Goal: Task Accomplishment & Management: Manage account settings

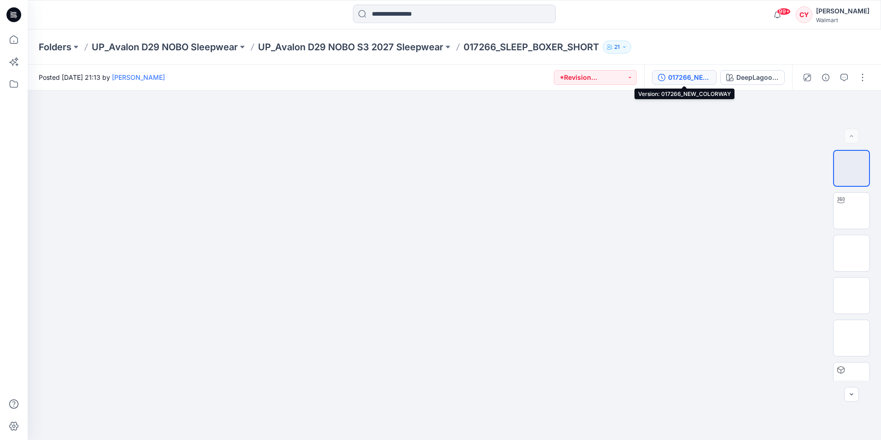
click at [672, 78] on div "017266_NEW_COLORWAY" at bounding box center [689, 77] width 42 height 10
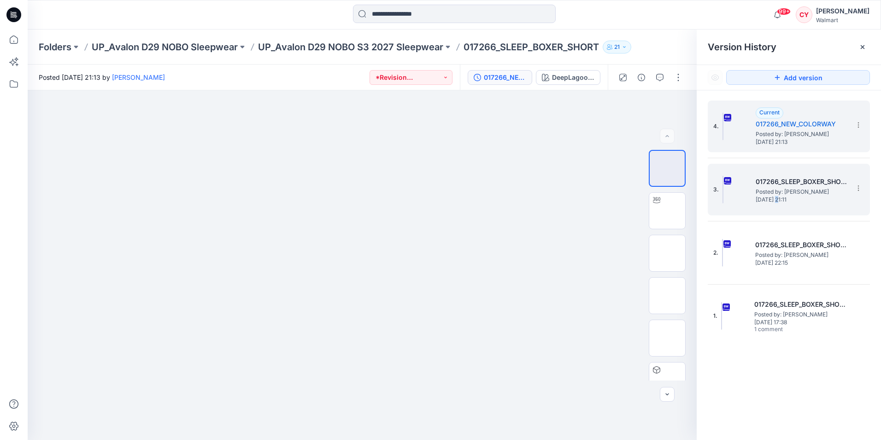
click at [782, 203] on div "3. 017266_SLEEP_BOXER_SHORT Posted by: [PERSON_NAME] [DATE] 21:11" at bounding box center [783, 189] width 138 height 44
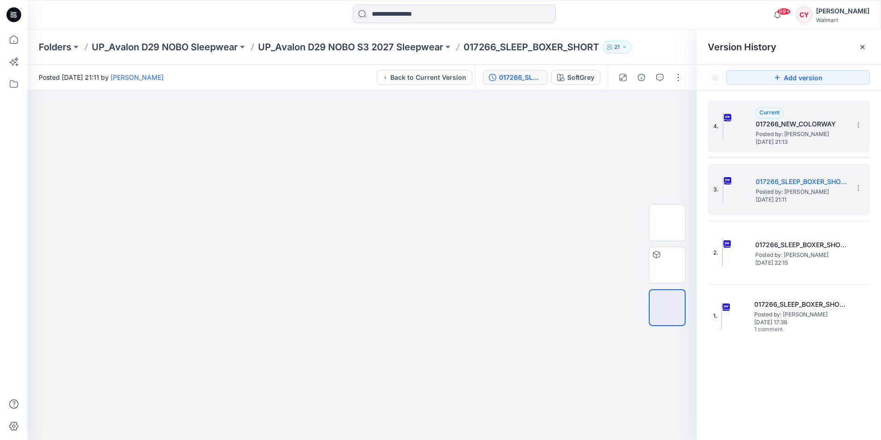
click at [755, 136] on div "4. Current 017266_NEW_COLORWAY Posted by: [PERSON_NAME] [DATE] 21:13" at bounding box center [783, 126] width 138 height 44
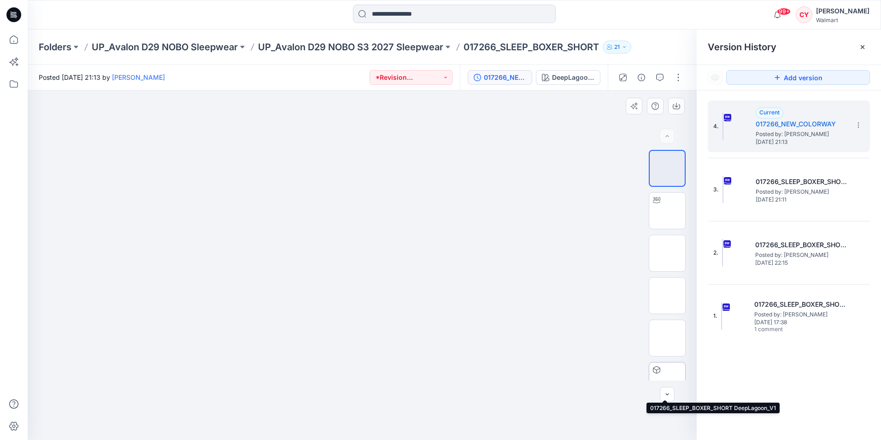
click at [667, 380] on img at bounding box center [667, 380] width 0 height 0
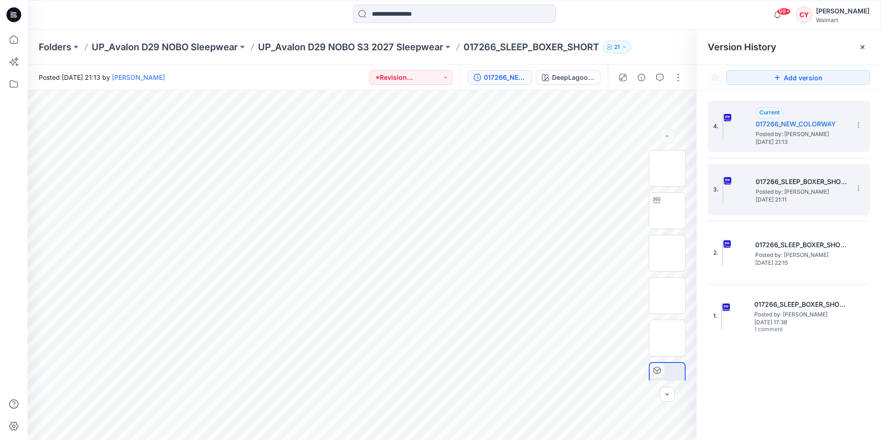
click at [781, 187] on span "Posted by: [PERSON_NAME]" at bounding box center [802, 191] width 92 height 9
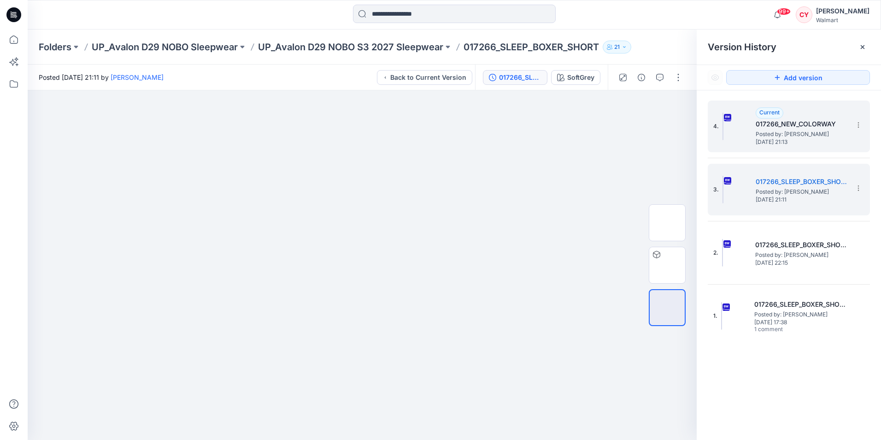
click at [790, 139] on span "[DATE] 21:13" at bounding box center [802, 142] width 92 height 6
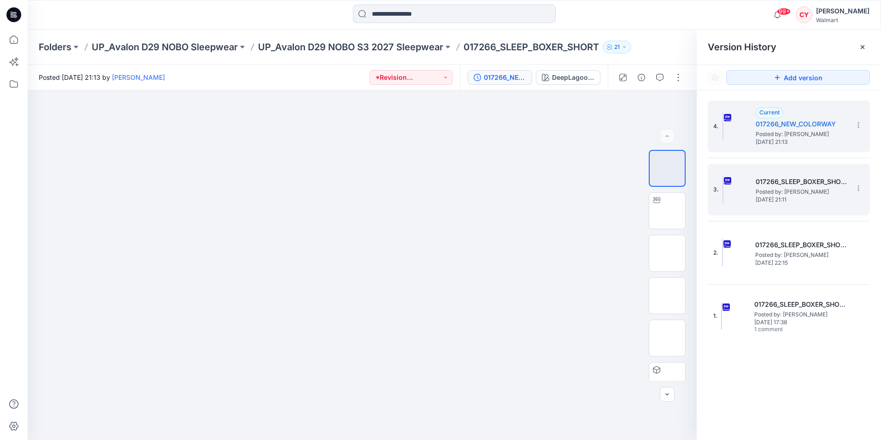
click at [764, 193] on span "Posted by: [PERSON_NAME]" at bounding box center [802, 191] width 92 height 9
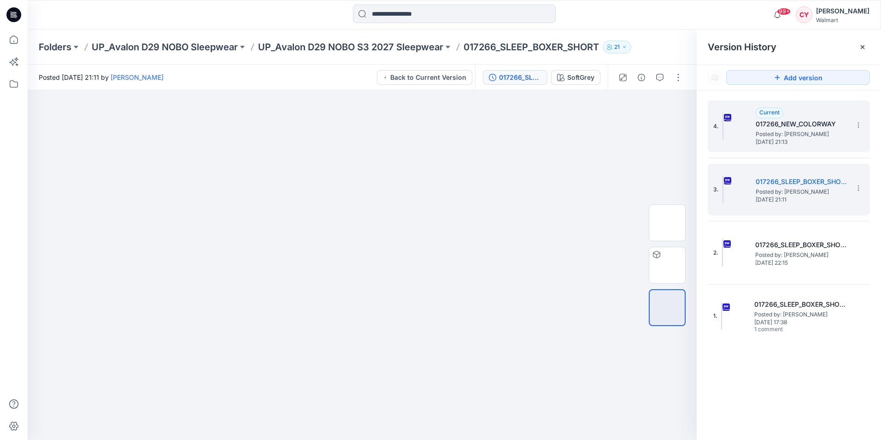
click at [774, 148] on div "4. Current 017266_NEW_COLORWAY Posted by: [PERSON_NAME] [DATE] 21:13" at bounding box center [789, 126] width 162 height 52
click at [788, 142] on span "[DATE] 21:13" at bounding box center [802, 142] width 92 height 6
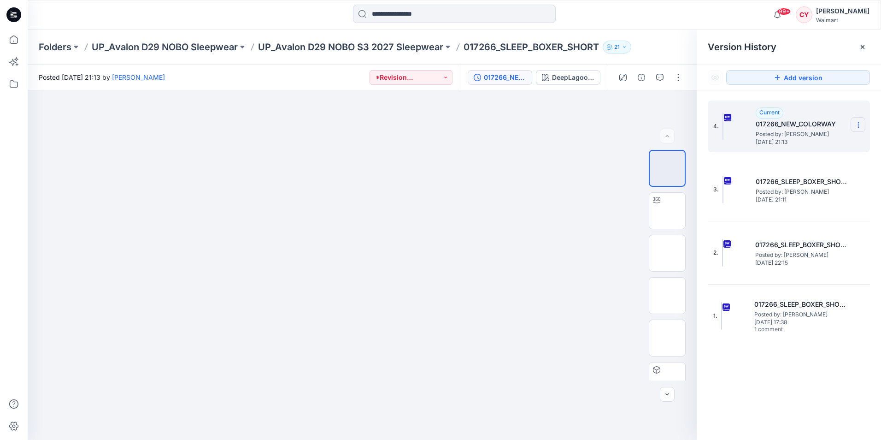
click at [857, 125] on icon at bounding box center [858, 124] width 7 height 7
click at [790, 207] on span "Delete Version" at bounding box center [795, 202] width 43 height 11
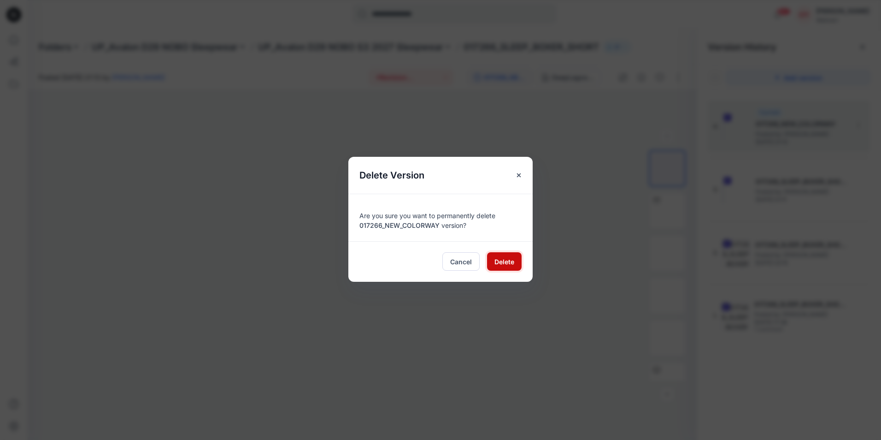
drag, startPoint x: 496, startPoint y: 264, endPoint x: 510, endPoint y: 261, distance: 14.1
click at [498, 265] on span "Delete" at bounding box center [505, 262] width 20 height 10
